Goal: Task Accomplishment & Management: Manage account settings

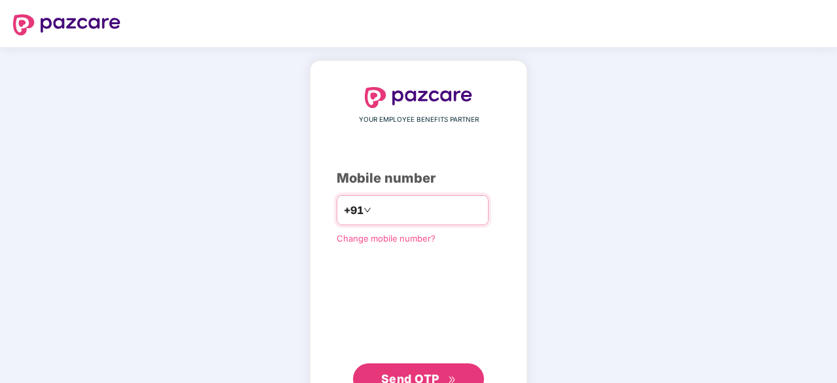
type input "**********"
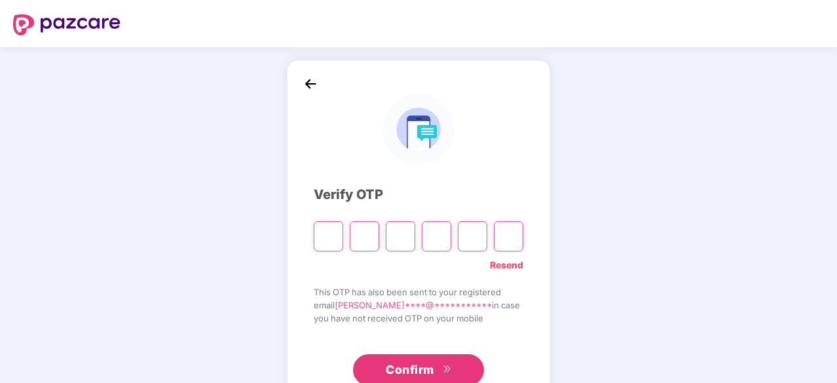
type input "*"
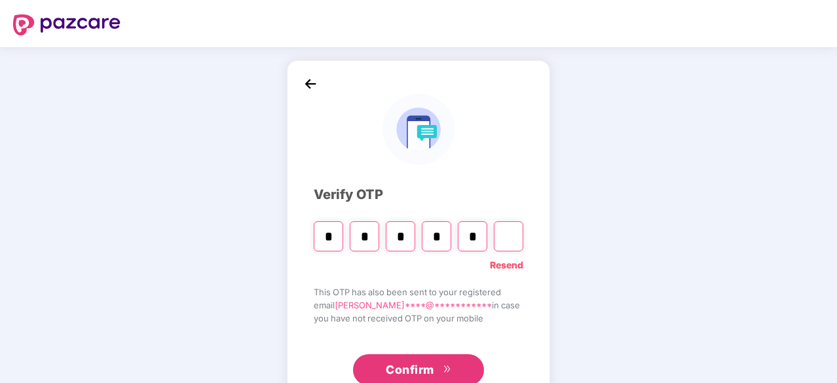
type input "*"
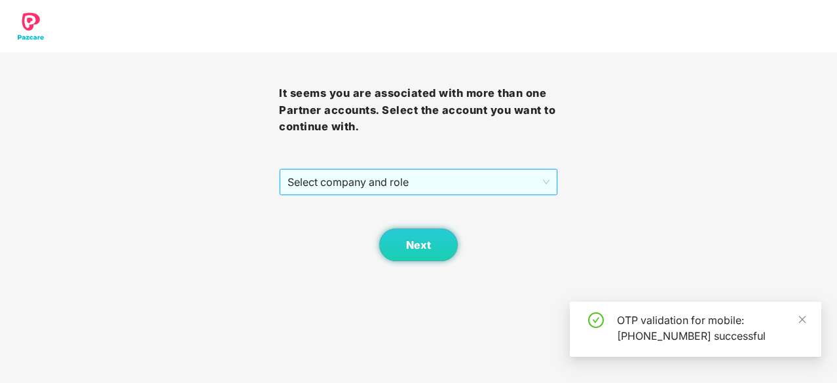
click at [494, 187] on span "Select company and role" at bounding box center [418, 182] width 262 height 25
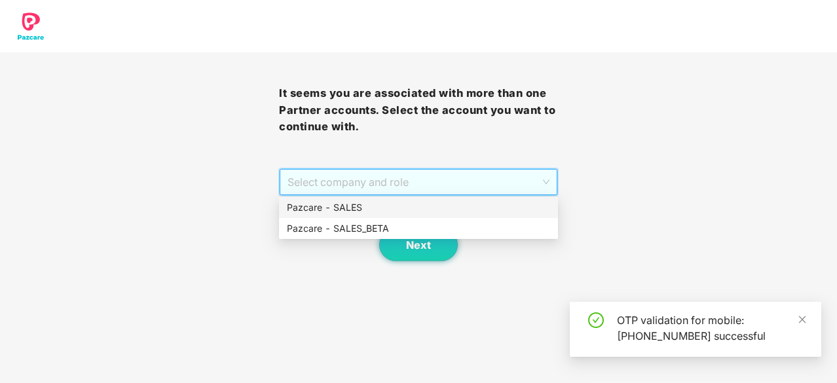
click at [456, 212] on div "Pazcare - SALES" at bounding box center [418, 207] width 263 height 14
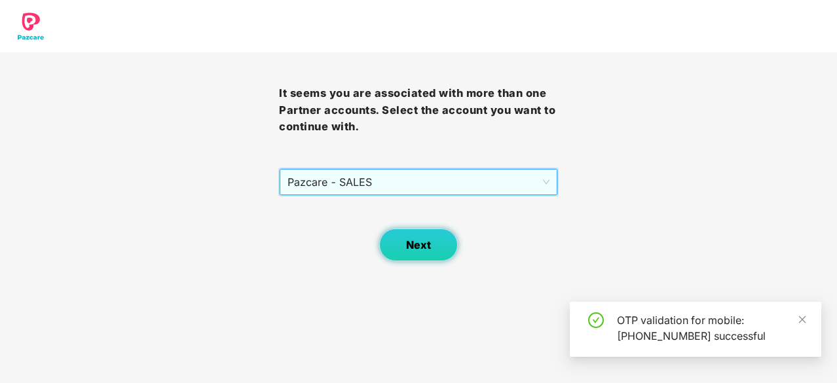
click at [416, 250] on span "Next" at bounding box center [418, 245] width 25 height 12
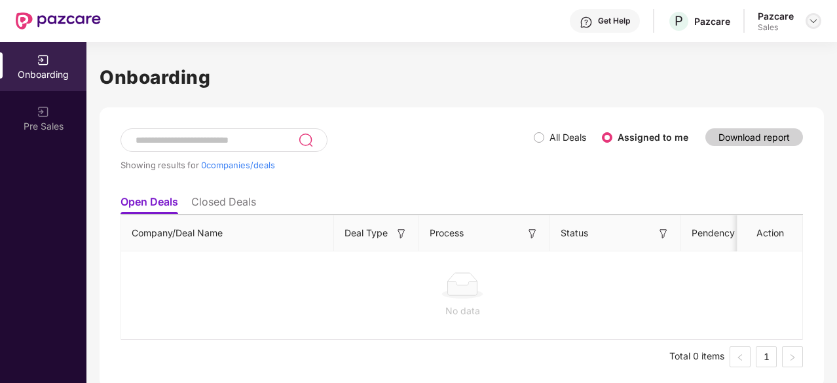
click at [810, 27] on div at bounding box center [814, 21] width 16 height 16
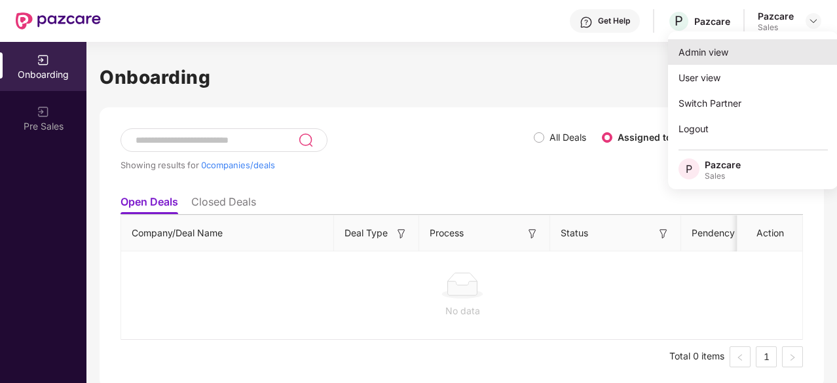
click at [735, 52] on div "Admin view" at bounding box center [753, 52] width 170 height 26
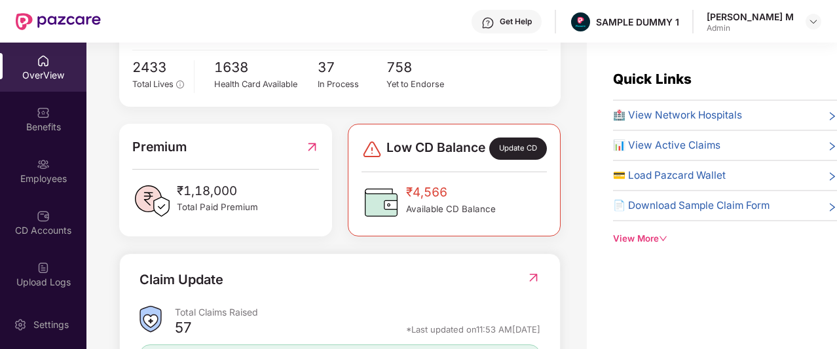
scroll to position [286, 0]
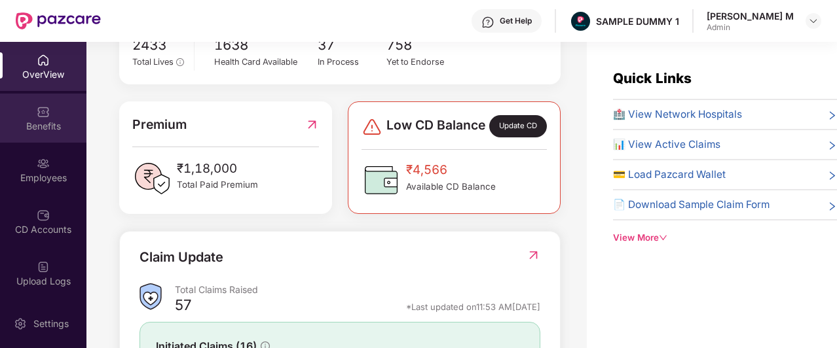
click at [43, 121] on div "Benefits" at bounding box center [43, 126] width 86 height 13
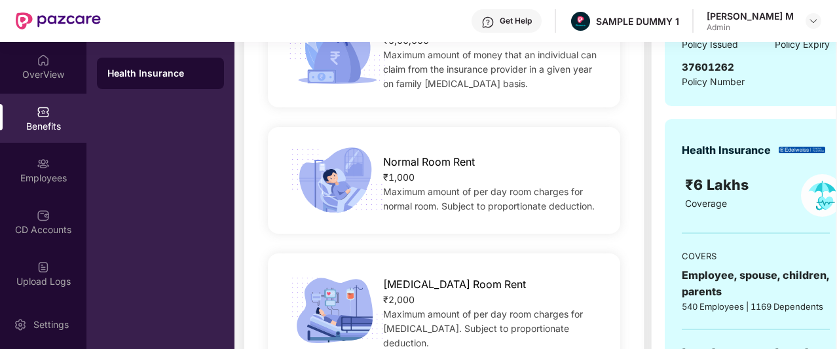
scroll to position [300, 0]
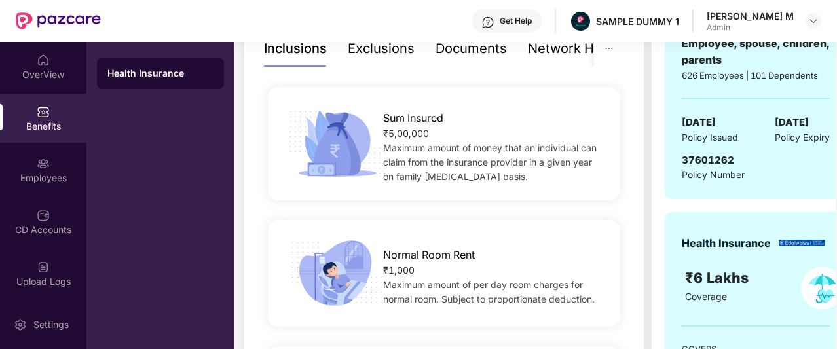
click at [472, 49] on div "Documents" at bounding box center [471, 49] width 71 height 20
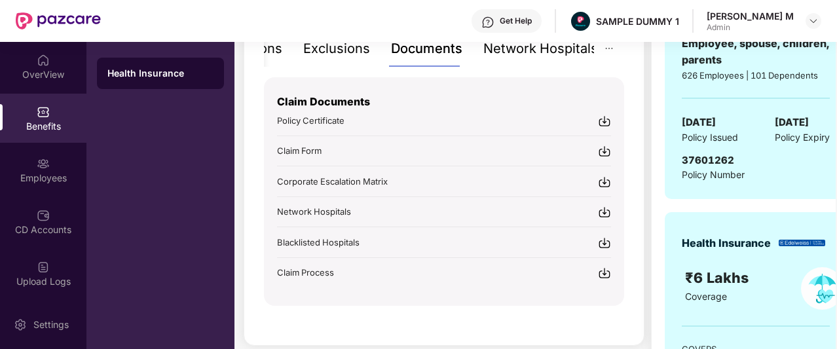
click at [543, 49] on div "Network Hospitals" at bounding box center [540, 49] width 115 height 20
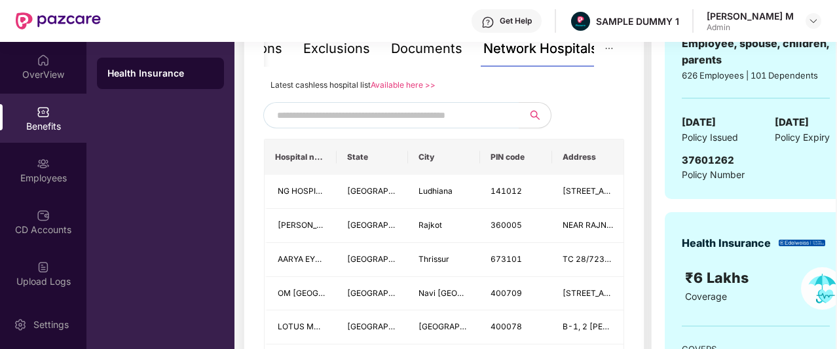
click at [409, 114] on input "text" at bounding box center [389, 115] width 224 height 20
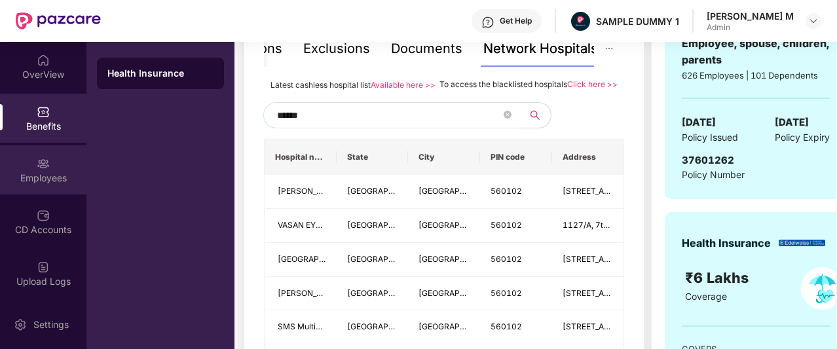
type input "******"
click at [56, 166] on div "Employees" at bounding box center [43, 169] width 86 height 49
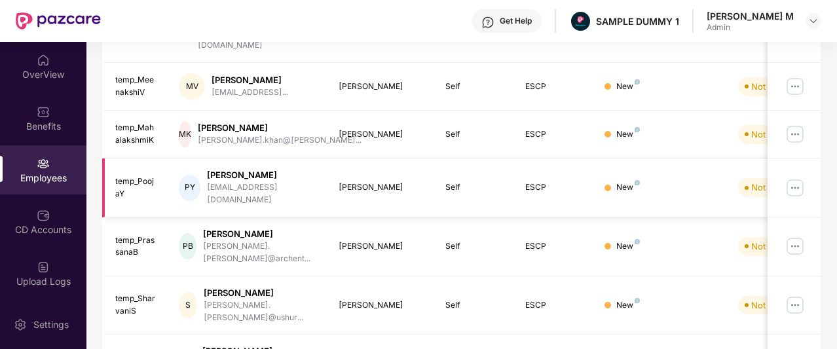
scroll to position [0, 0]
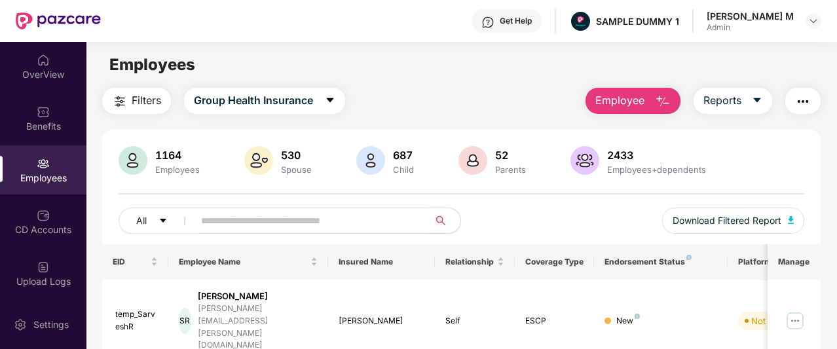
click at [603, 98] on span "Employee" at bounding box center [619, 100] width 49 height 16
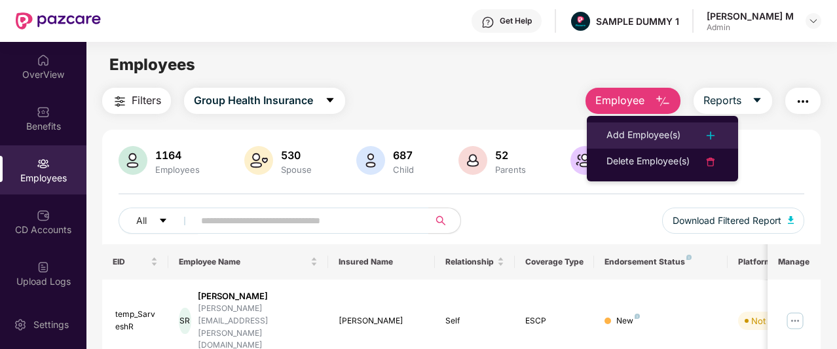
click at [612, 136] on div "Add Employee(s)" at bounding box center [643, 136] width 74 height 16
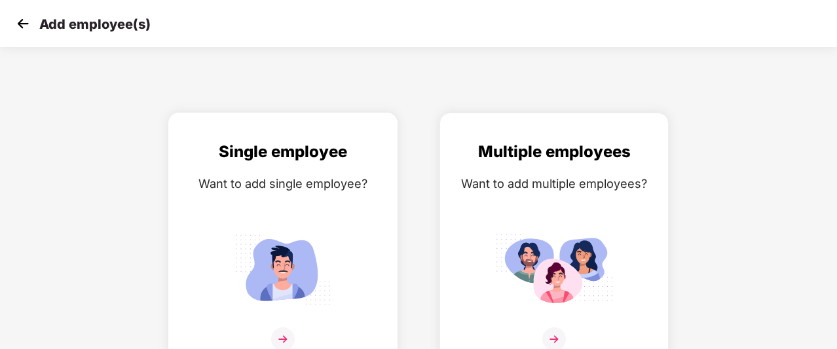
click at [253, 222] on div "Single employee Want to add single employee?" at bounding box center [283, 253] width 202 height 228
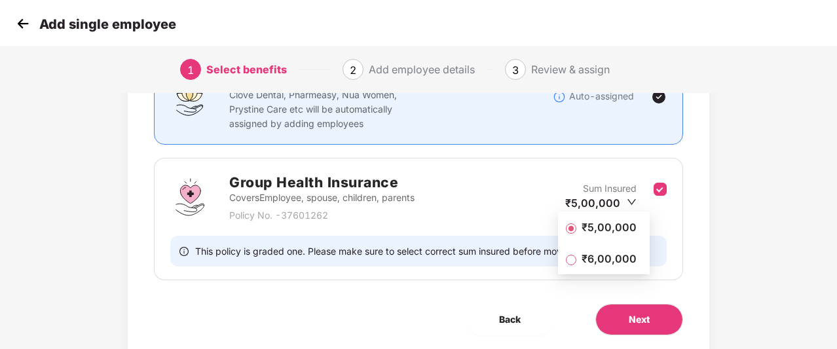
scroll to position [177, 0]
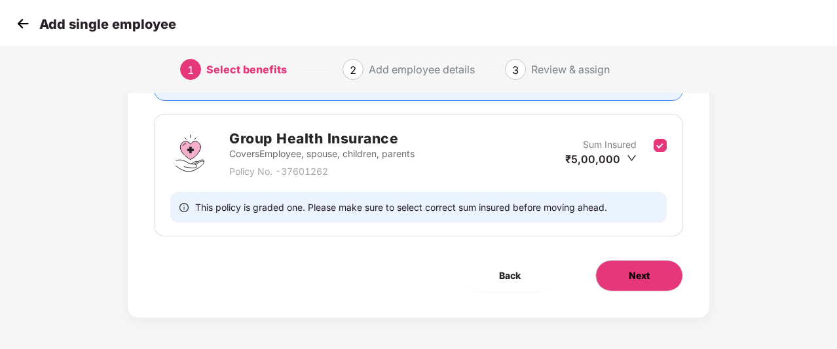
click at [624, 274] on button "Next" at bounding box center [639, 275] width 88 height 31
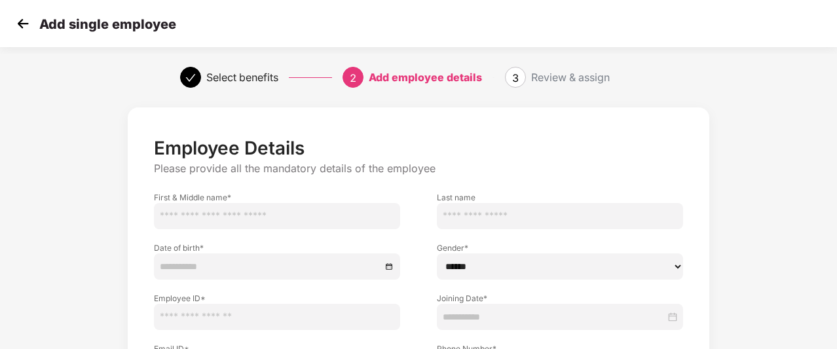
scroll to position [118, 0]
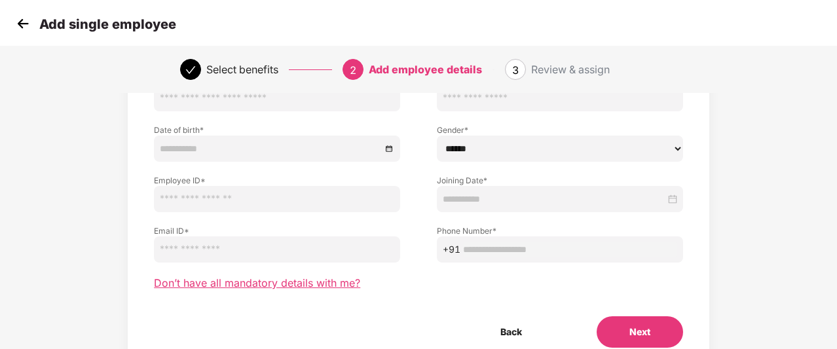
click at [287, 289] on span "Don’t have all mandatory details with me?" at bounding box center [257, 283] width 206 height 14
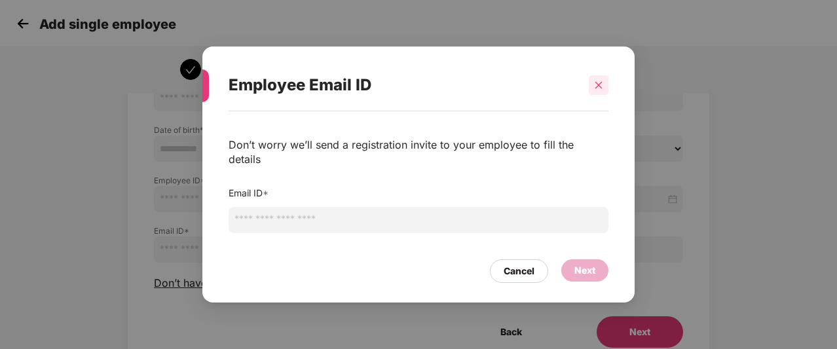
click at [601, 90] on icon "close" at bounding box center [598, 85] width 9 height 9
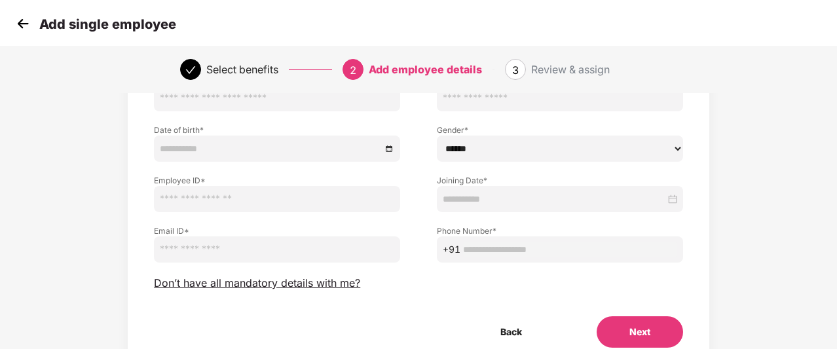
click at [20, 26] on img at bounding box center [23, 24] width 20 height 20
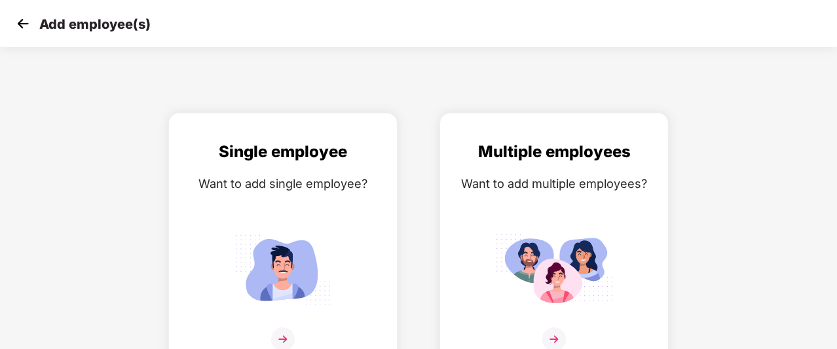
click at [20, 26] on img at bounding box center [23, 24] width 20 height 20
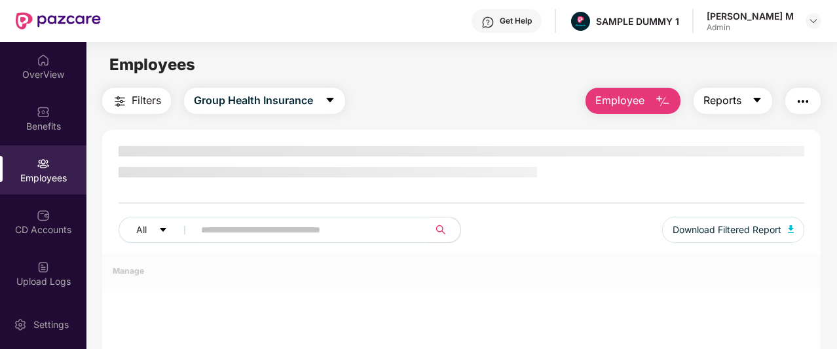
click at [749, 103] on button "Reports" at bounding box center [733, 101] width 79 height 26
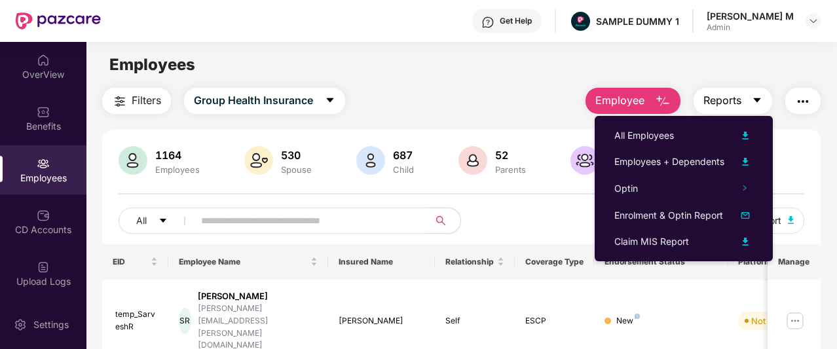
click at [749, 103] on button "Reports" at bounding box center [733, 101] width 79 height 26
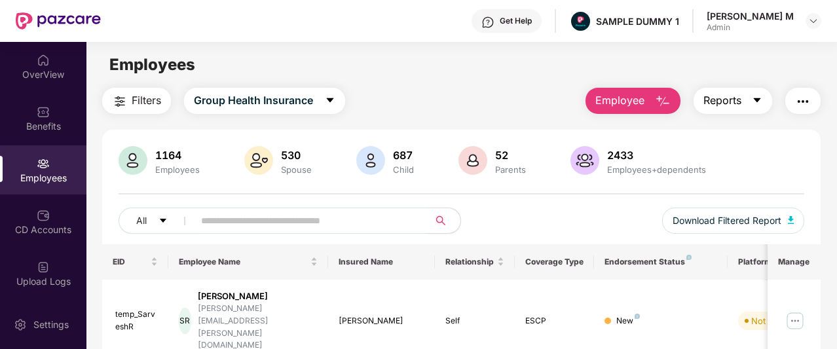
click at [749, 103] on button "Reports" at bounding box center [733, 101] width 79 height 26
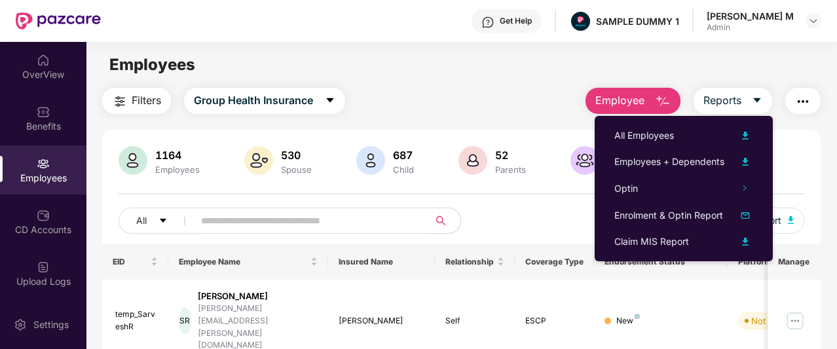
click at [815, 99] on button "button" at bounding box center [802, 101] width 35 height 26
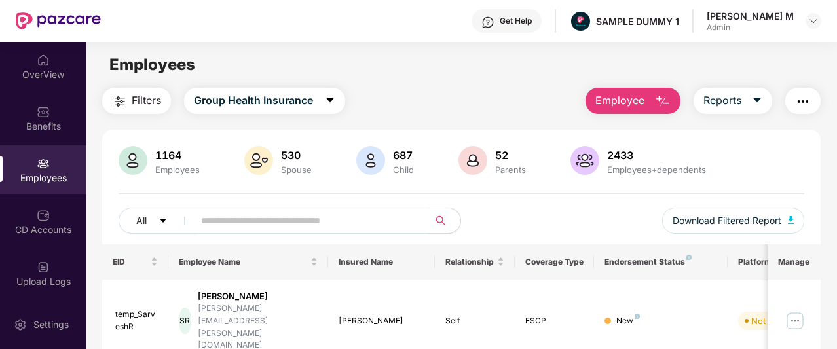
click at [392, 66] on div "Employees" at bounding box center [461, 64] width 750 height 25
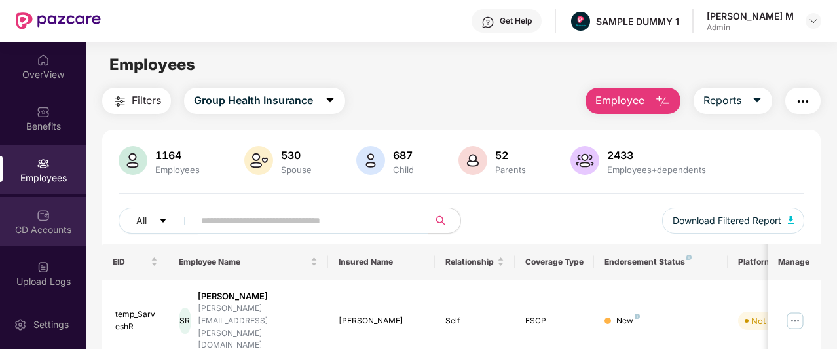
click at [26, 232] on div "CD Accounts" at bounding box center [43, 229] width 86 height 13
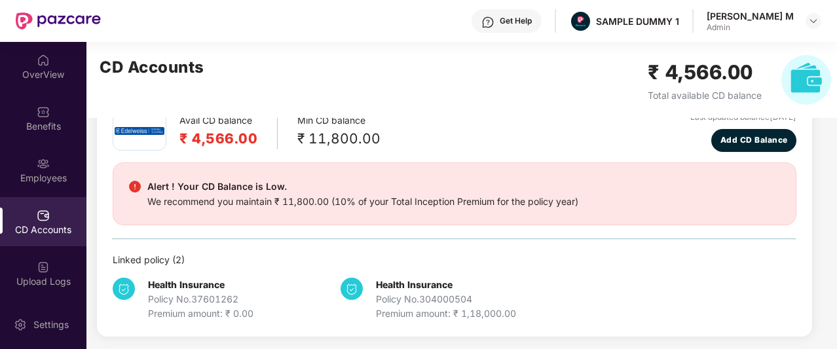
scroll to position [53, 0]
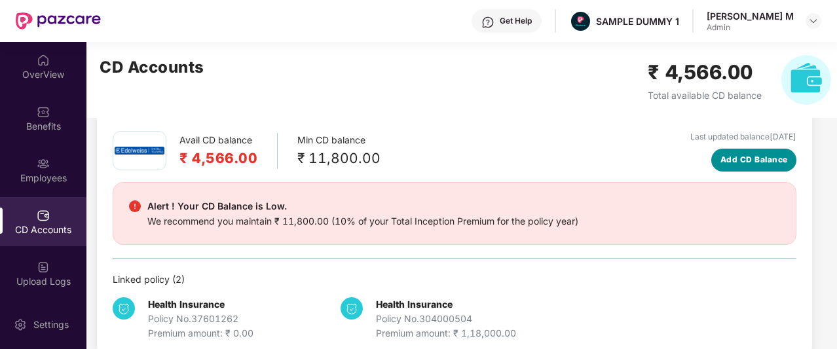
click at [723, 161] on span "Add CD Balance" at bounding box center [753, 160] width 67 height 12
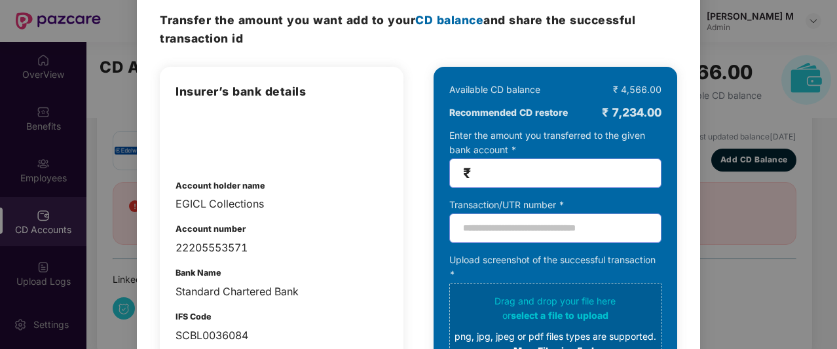
scroll to position [0, 0]
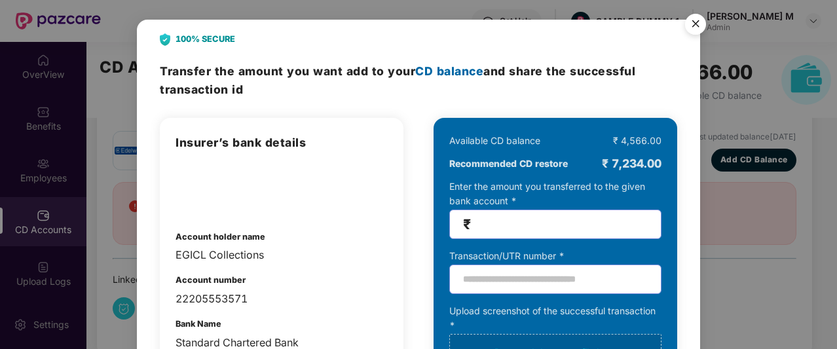
click at [694, 24] on img "Close" at bounding box center [695, 26] width 37 height 37
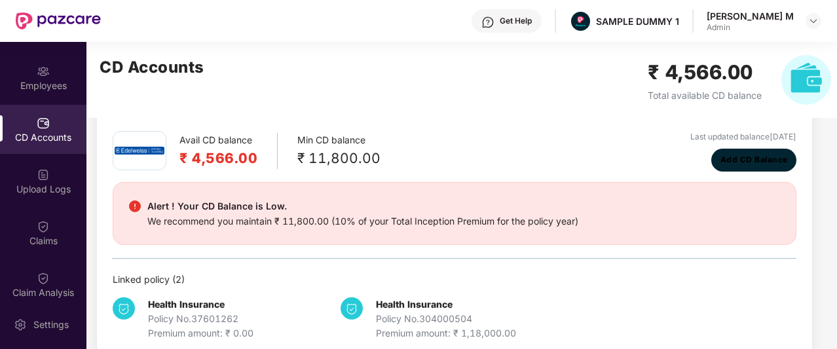
scroll to position [101, 0]
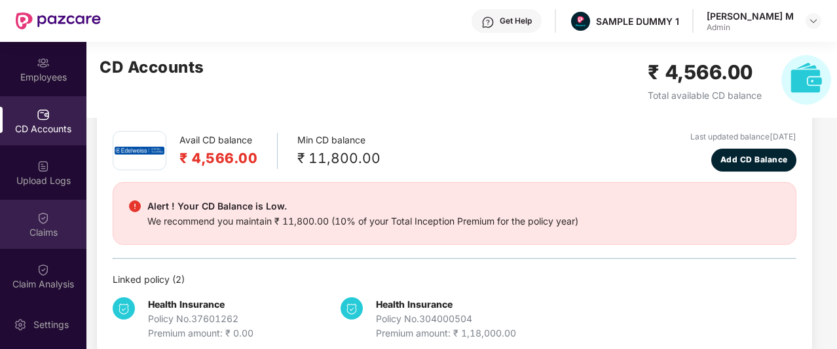
click at [54, 217] on div "Claims" at bounding box center [43, 224] width 86 height 49
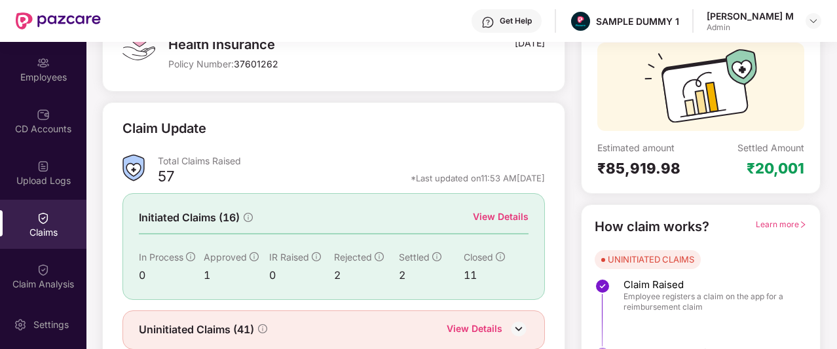
scroll to position [120, 0]
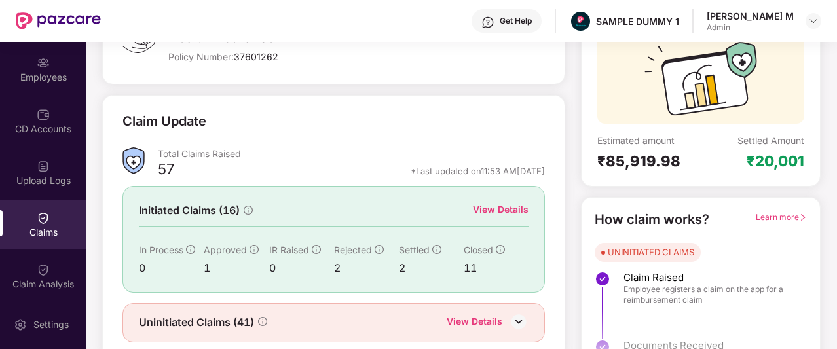
click at [496, 206] on div "View Details" at bounding box center [501, 209] width 56 height 14
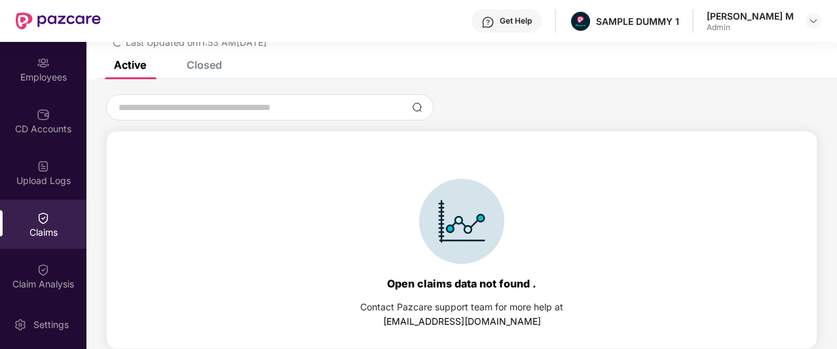
scroll to position [56, 0]
click at [214, 73] on div "Closed" at bounding box center [194, 64] width 55 height 29
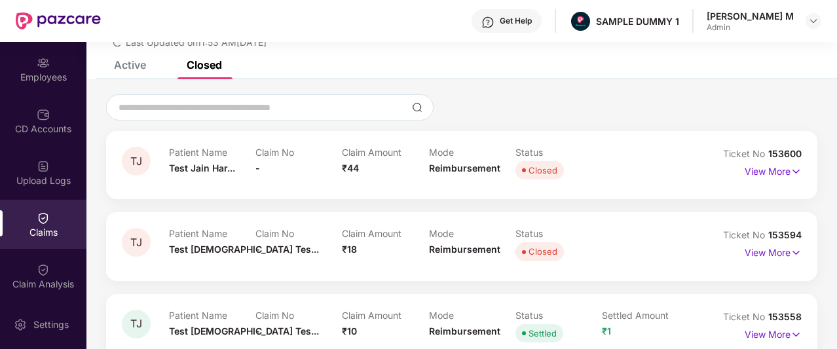
scroll to position [120, 0]
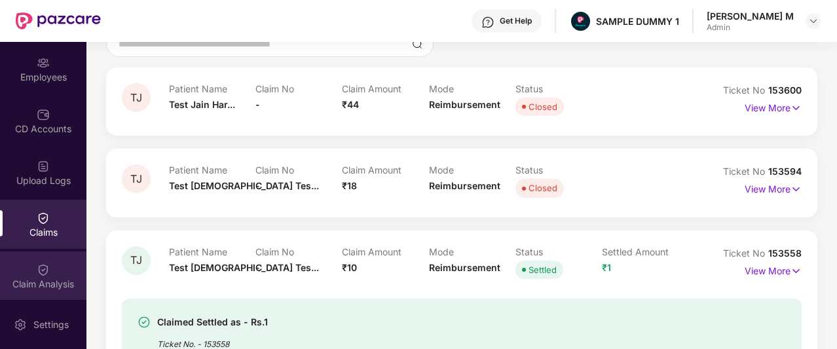
click at [43, 259] on div "Claim Analysis" at bounding box center [43, 275] width 86 height 49
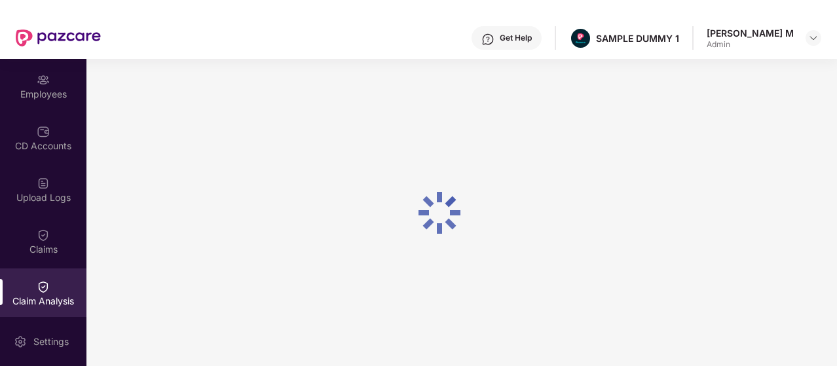
scroll to position [0, 0]
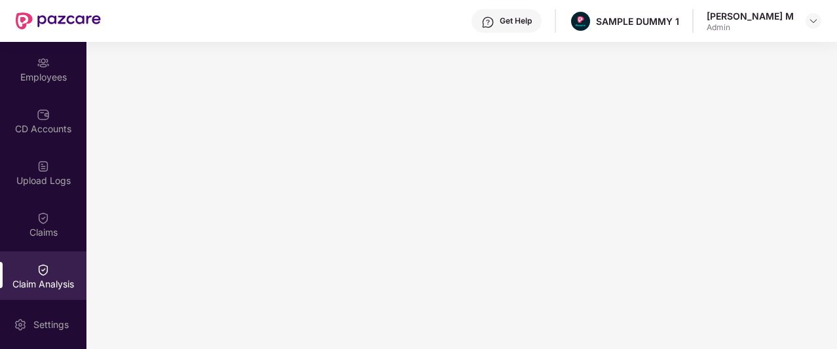
click at [542, 22] on div "Get Help" at bounding box center [507, 21] width 70 height 24
